Goal: Use online tool/utility

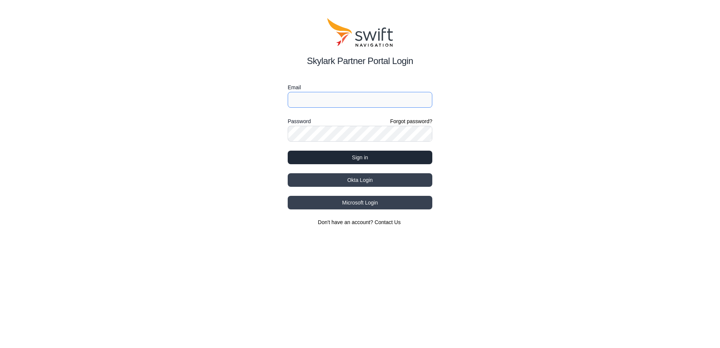
type input "[EMAIL_ADDRESS][DOMAIN_NAME]"
click at [297, 151] on button "Sign in" at bounding box center [360, 158] width 145 height 14
click at [297, 154] on button "Sign in" at bounding box center [360, 158] width 145 height 14
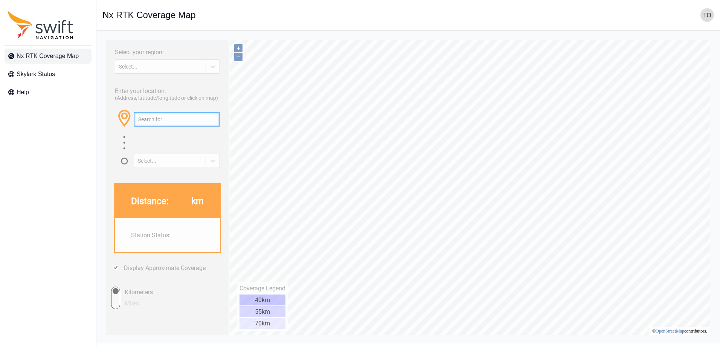
click at [159, 127] on input "text" at bounding box center [176, 119] width 85 height 14
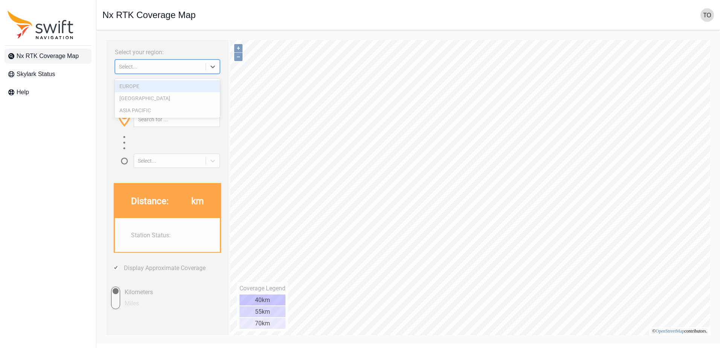
click at [210, 73] on div at bounding box center [213, 67] width 14 height 14
click at [170, 110] on div "ASIA PACIFIC" at bounding box center [167, 110] width 105 height 12
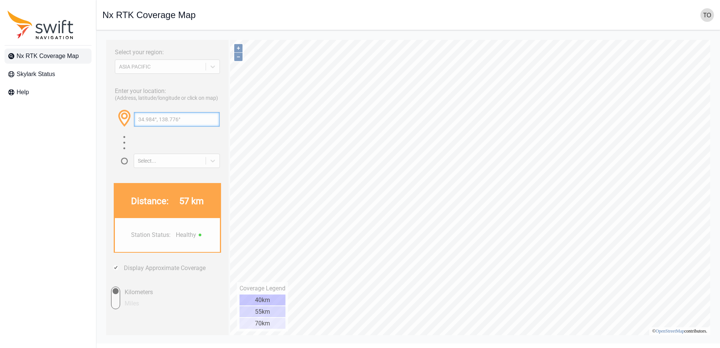
drag, startPoint x: 145, startPoint y: 125, endPoint x: 153, endPoint y: 126, distance: 8.3
click at [153, 126] on input "34.984°, 138.776°" at bounding box center [176, 119] width 85 height 14
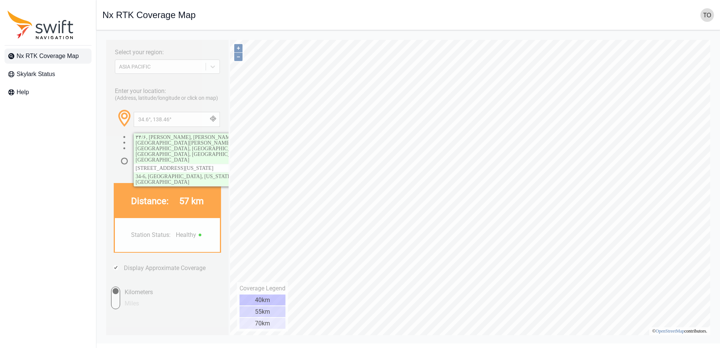
click at [107, 158] on div "Select your region: [GEOGRAPHIC_DATA] PACIFIC Enter your location: (Address, la…" at bounding box center [167, 187] width 122 height 295
click at [215, 124] on button "button" at bounding box center [213, 119] width 12 height 14
click at [204, 110] on div "Enter your location: (Address, latitude/longitude or click on map) [GEOGRAPHIC_…" at bounding box center [167, 124] width 115 height 85
click at [149, 127] on input "34.6°, 138.46°" at bounding box center [176, 119] width 85 height 14
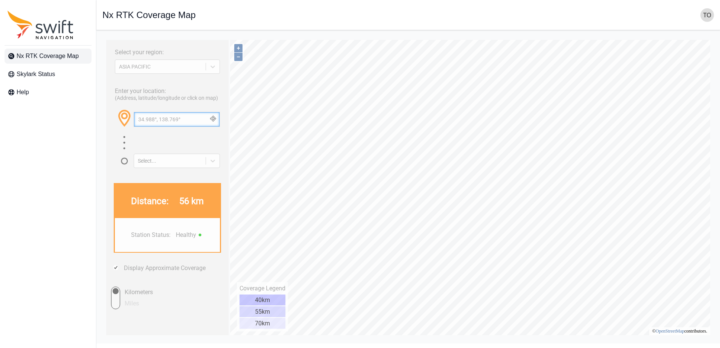
drag, startPoint x: 187, startPoint y: 127, endPoint x: 69, endPoint y: 116, distance: 118.7
click at [102, 36] on html "Select your region: [GEOGRAPHIC_DATA] PACIFIC Enter your location: (Address, la…" at bounding box center [407, 36] width 611 height 0
drag, startPoint x: 193, startPoint y: 126, endPoint x: 87, endPoint y: 125, distance: 106.2
click at [102, 36] on html "Select your region: [GEOGRAPHIC_DATA] PACIFIC Enter your location: (Address, la…" at bounding box center [407, 36] width 611 height 0
click at [181, 125] on input "34.978°, 138.786°" at bounding box center [176, 119] width 85 height 14
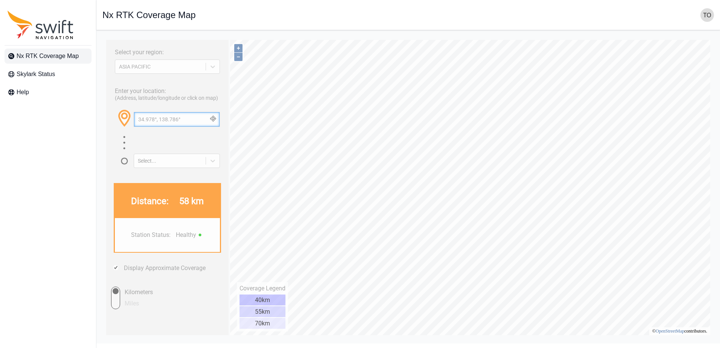
click at [185, 127] on input "34.978°, 138.786°" at bounding box center [176, 119] width 85 height 14
drag, startPoint x: 183, startPoint y: 128, endPoint x: 41, endPoint y: 127, distance: 142.0
click at [102, 36] on html "Select your region: [GEOGRAPHIC_DATA] PACIFIC Enter your location: (Address, la…" at bounding box center [407, 36] width 611 height 0
drag, startPoint x: 191, startPoint y: 129, endPoint x: 87, endPoint y: 116, distance: 105.2
click at [102, 36] on html "Select your region: [GEOGRAPHIC_DATA] PACIFIC Enter your location: (Address, la…" at bounding box center [407, 36] width 611 height 0
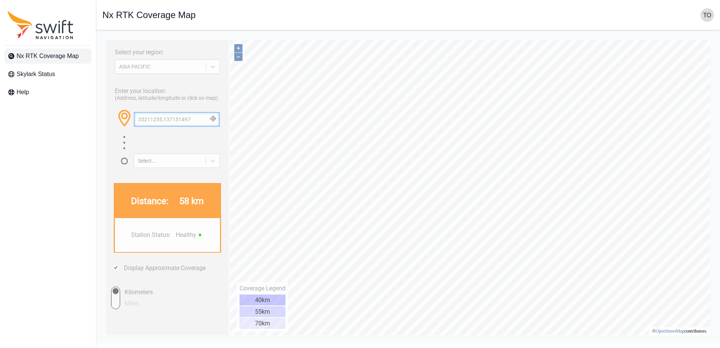
paste input ".361044359804055, 137.2580164047415"
drag, startPoint x: 195, startPoint y: 125, endPoint x: 190, endPoint y: 161, distance: 36.8
click at [102, 36] on html "Select your region: [GEOGRAPHIC_DATA] PACIFIC Enter your location: (Address, la…" at bounding box center [407, 36] width 611 height 0
drag, startPoint x: 136, startPoint y: 125, endPoint x: 148, endPoint y: 125, distance: 12.4
click at [137, 125] on span at bounding box center [134, 125] width 15 height 14
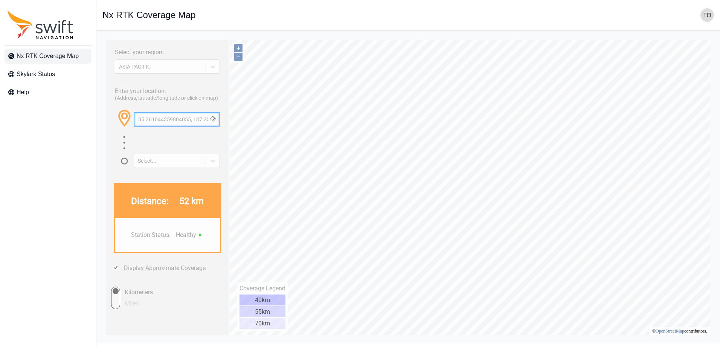
click at [149, 125] on input "35.361044359804055, 137.25801640474157" at bounding box center [176, 119] width 85 height 14
click at [194, 127] on input "35.211244359804055, 137.15141640474157" at bounding box center [176, 119] width 85 height 14
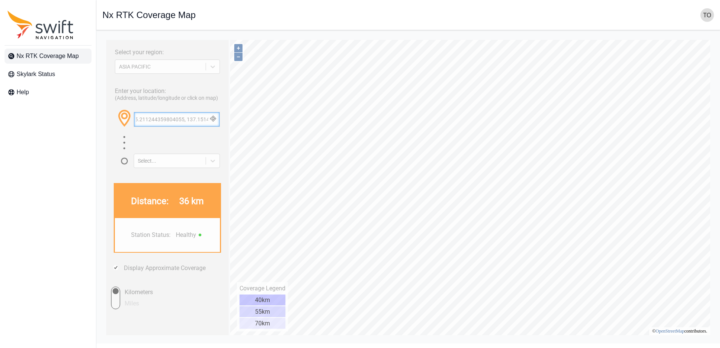
scroll to position [0, 0]
click at [174, 127] on input "35.211244359804055, 137.15141640474157" at bounding box center [176, 119] width 85 height 14
paste input "35.32593134746591, 137.098753204087"
paste input "32593134746591, 137.09875320408"
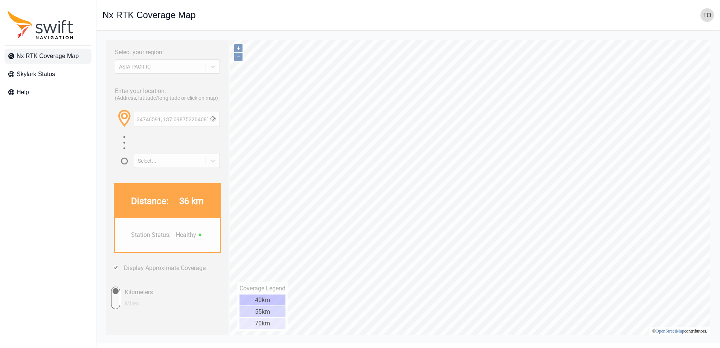
click at [215, 125] on button "button" at bounding box center [213, 119] width 12 height 14
drag, startPoint x: 183, startPoint y: 127, endPoint x: 83, endPoint y: 129, distance: 100.6
click at [102, 36] on html "Select your region: [GEOGRAPHIC_DATA] PACIFIC Enter your location: (Address, la…" at bounding box center [407, 36] width 611 height 0
type input "35.976°, 136.489°"
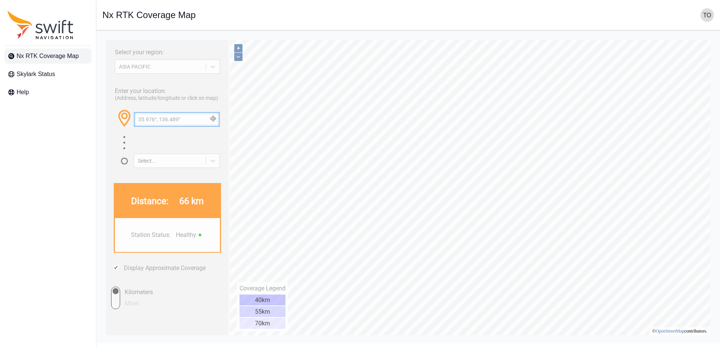
drag, startPoint x: 184, startPoint y: 127, endPoint x: 88, endPoint y: 125, distance: 96.0
click at [102, 36] on html "Select your region: [GEOGRAPHIC_DATA] PACIFIC Enter your location: (Address, la…" at bounding box center [407, 36] width 611 height 0
